Goal: Information Seeking & Learning: Learn about a topic

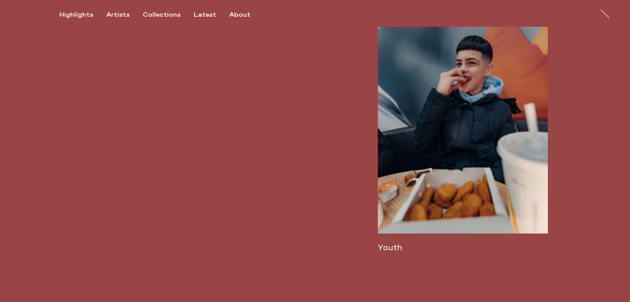
scroll to position [1896, 0]
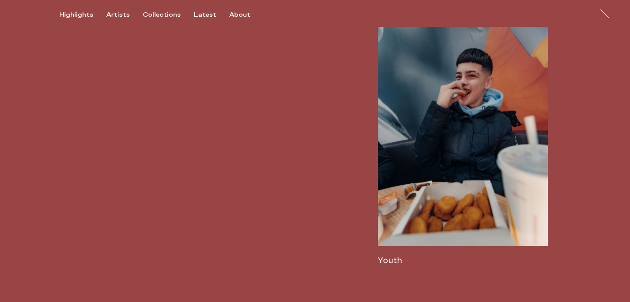
click at [433, 102] on link at bounding box center [463, 142] width 170 height 245
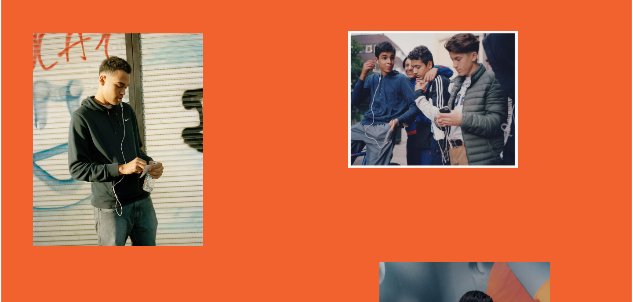
scroll to position [649, 0]
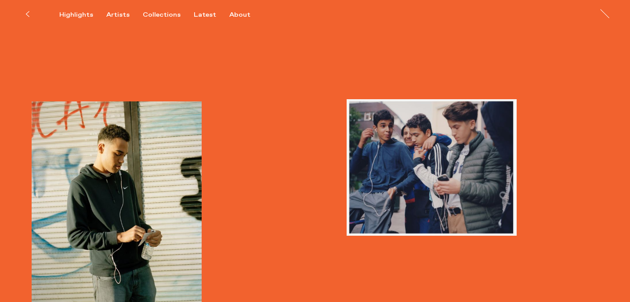
click at [424, 169] on img "button" at bounding box center [432, 167] width 170 height 137
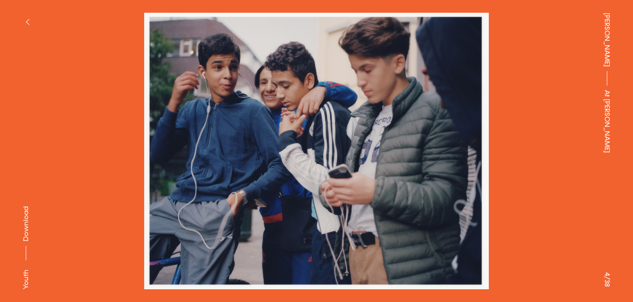
click at [98, 85] on button at bounding box center [158, 75] width 316 height 151
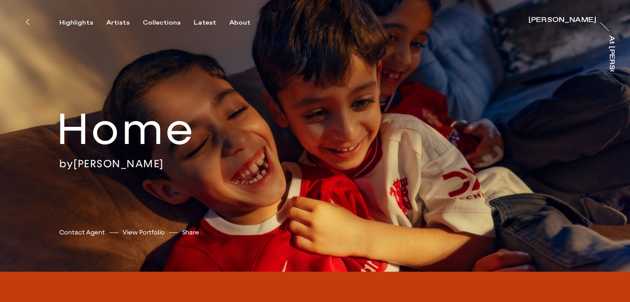
click at [30, 24] on button at bounding box center [27, 21] width 19 height 19
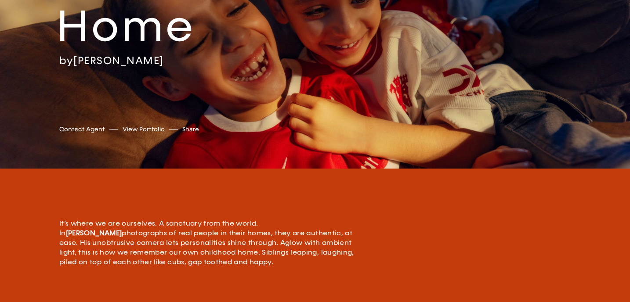
scroll to position [104, 0]
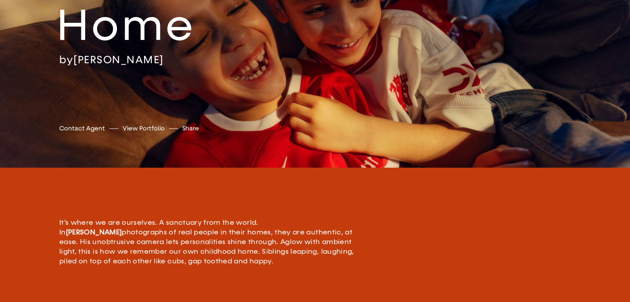
click at [151, 129] on link "View Portfolio" at bounding box center [144, 128] width 42 height 9
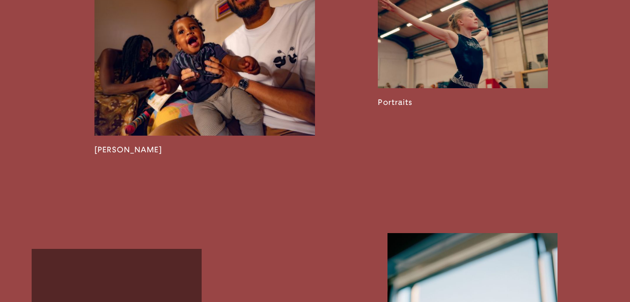
scroll to position [1344, 0]
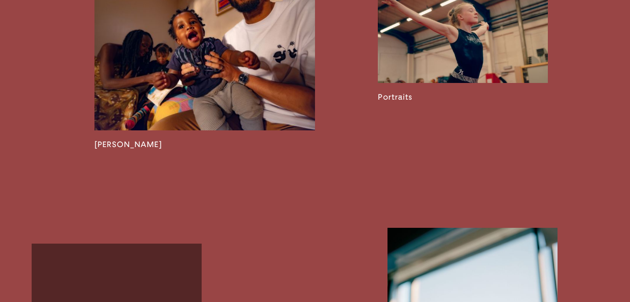
click at [121, 149] on link at bounding box center [204, 57] width 221 height 185
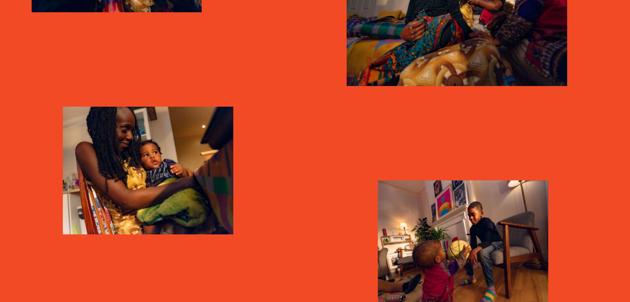
scroll to position [907, 0]
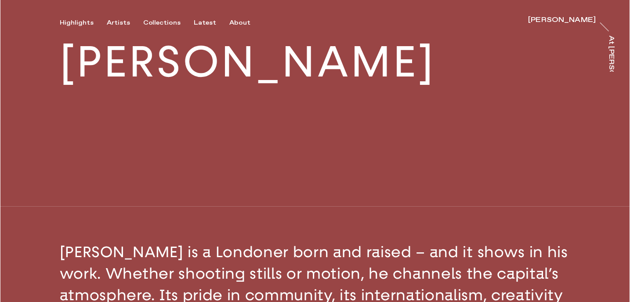
scroll to position [106, 0]
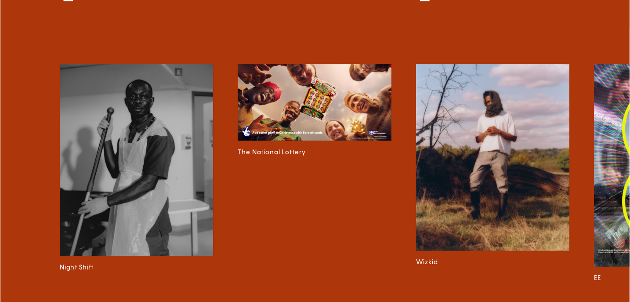
scroll to position [6009, 0]
